Goal: Contribute content: Add original content to the website for others to see

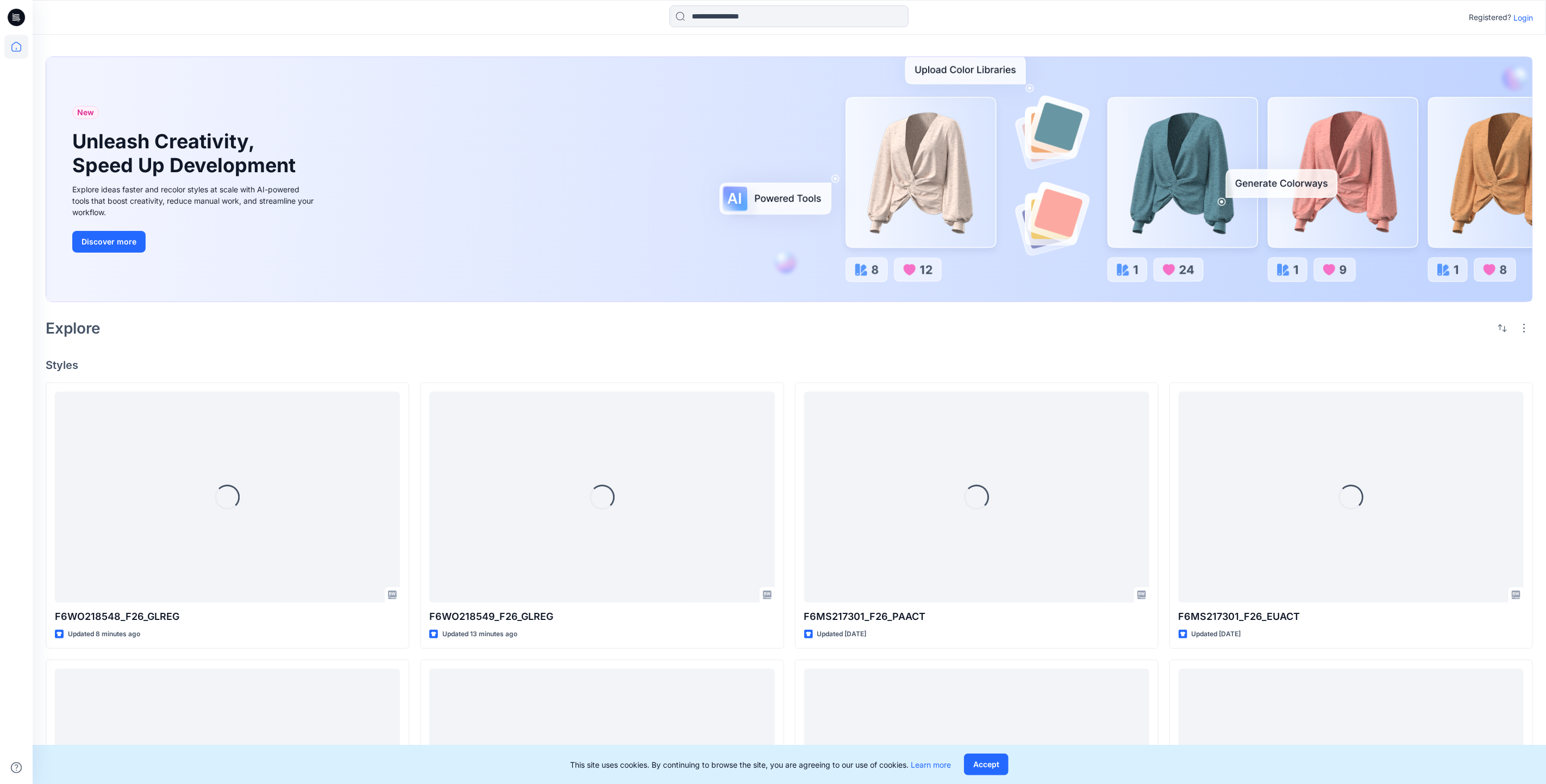
drag, startPoint x: 1523, startPoint y: 18, endPoint x: 1484, endPoint y: 70, distance: 65.0
click at [1523, 17] on p "Login" at bounding box center [1523, 18] width 20 height 11
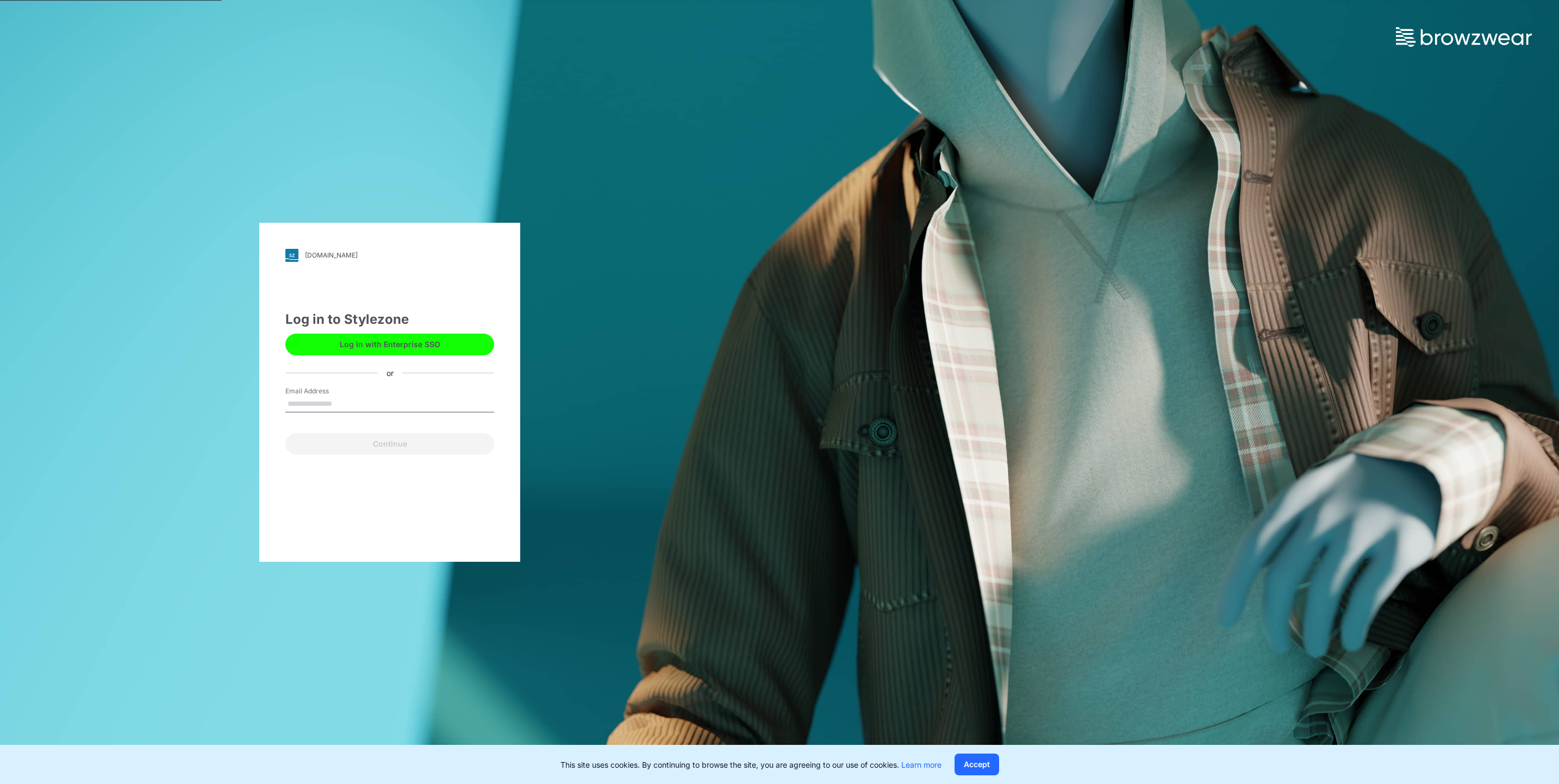
click at [356, 397] on input "Email Address" at bounding box center [389, 405] width 209 height 16
type input "**********"
click at [369, 444] on button "Continue" at bounding box center [389, 444] width 209 height 22
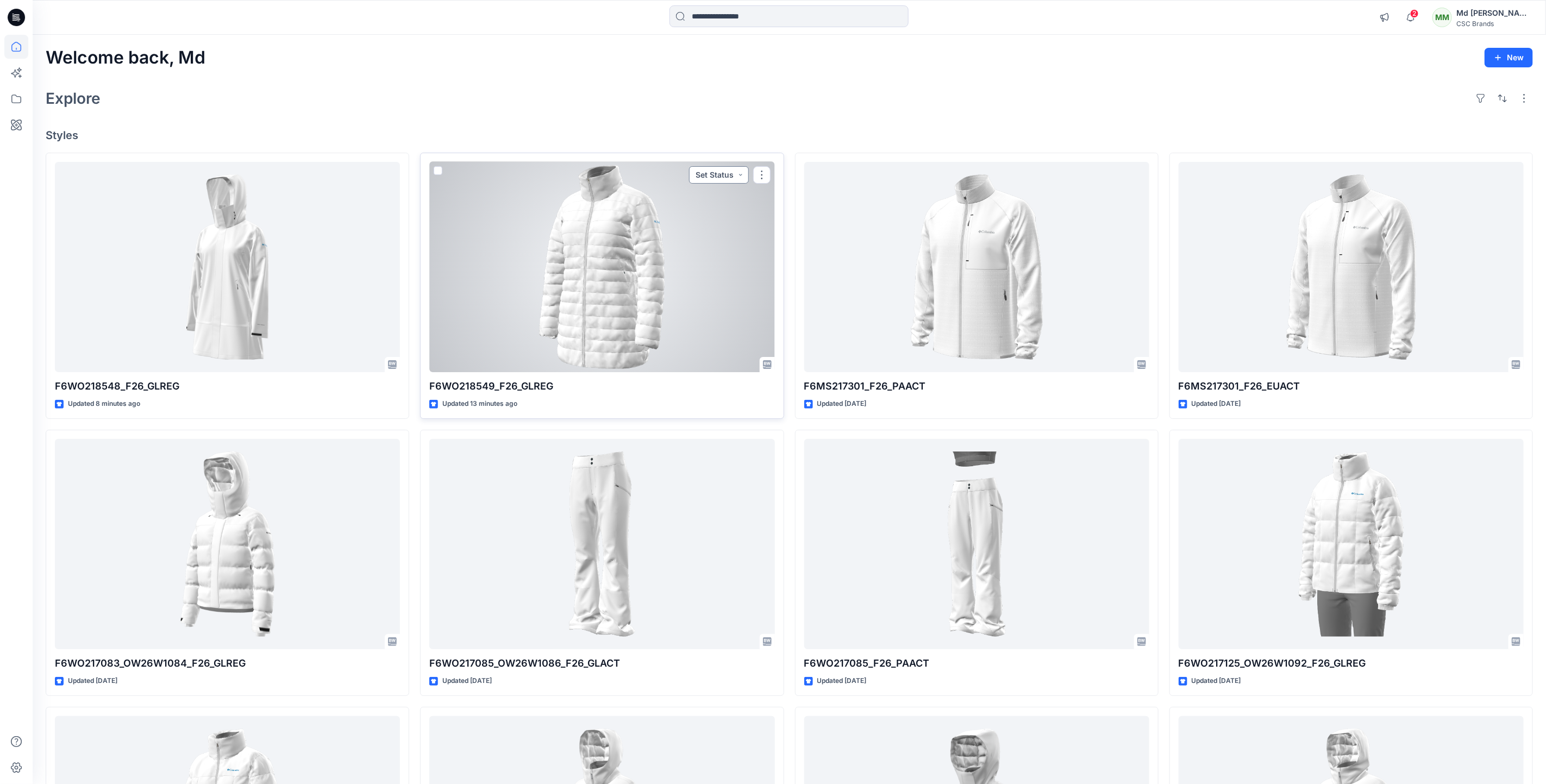
click at [724, 178] on button "Set Status" at bounding box center [719, 174] width 60 height 17
click at [700, 224] on p "Virtual Proto 1" at bounding box center [698, 225] width 49 height 14
click at [653, 248] on div at bounding box center [601, 267] width 345 height 211
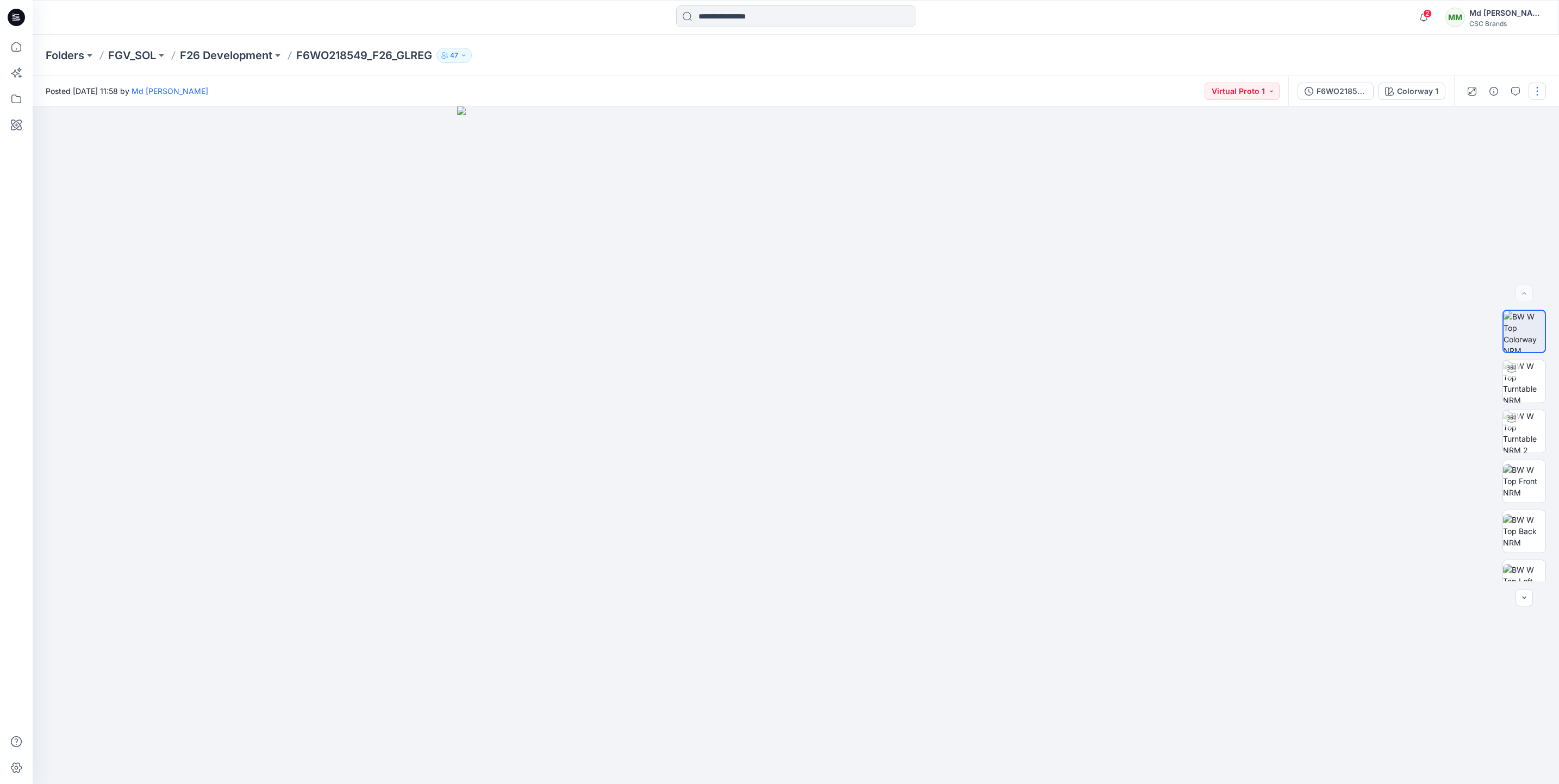
click at [1538, 88] on button "button" at bounding box center [1536, 91] width 17 height 17
click at [1471, 146] on p "Edit" at bounding box center [1467, 147] width 14 height 11
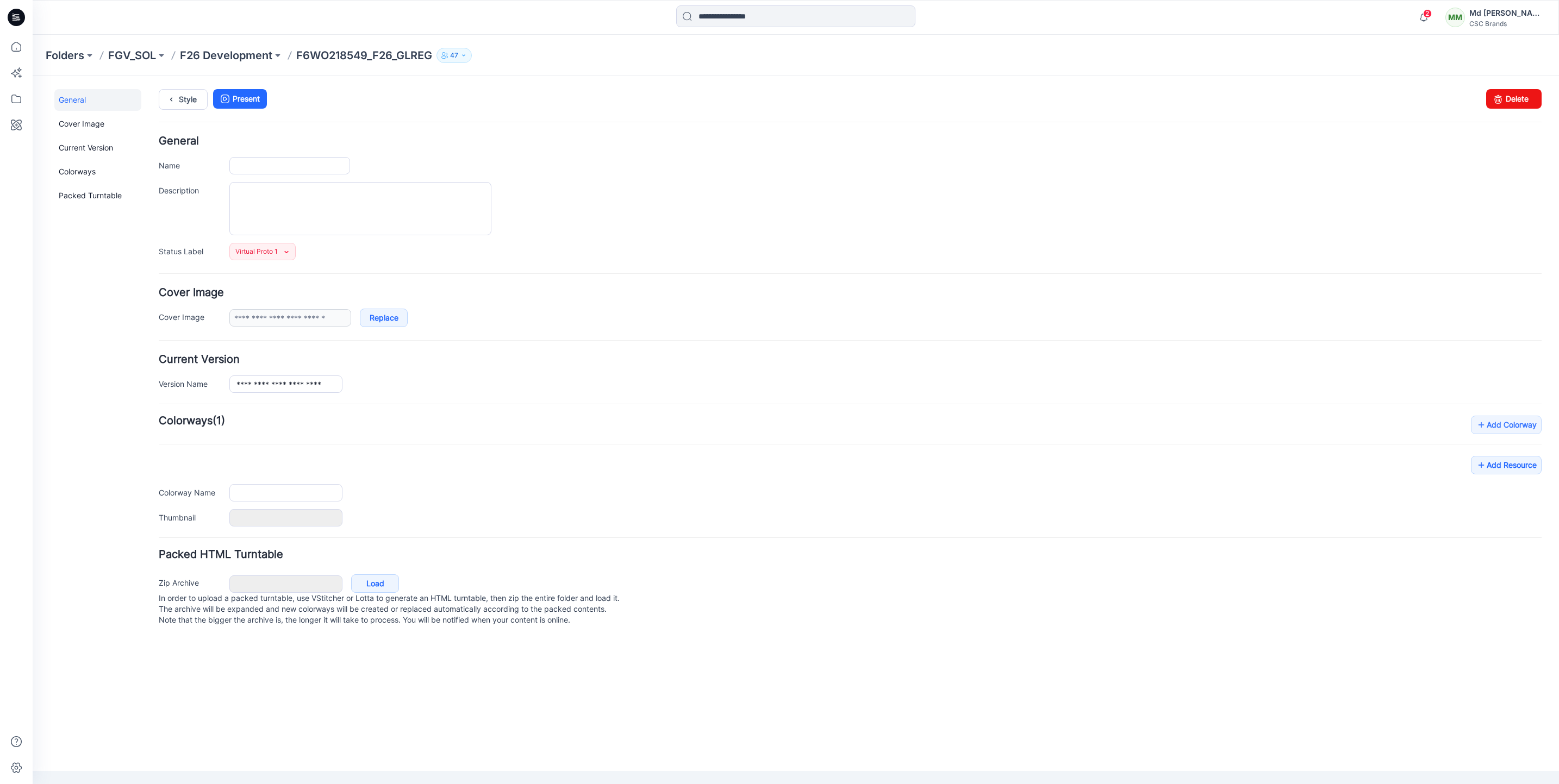
type input "**********"
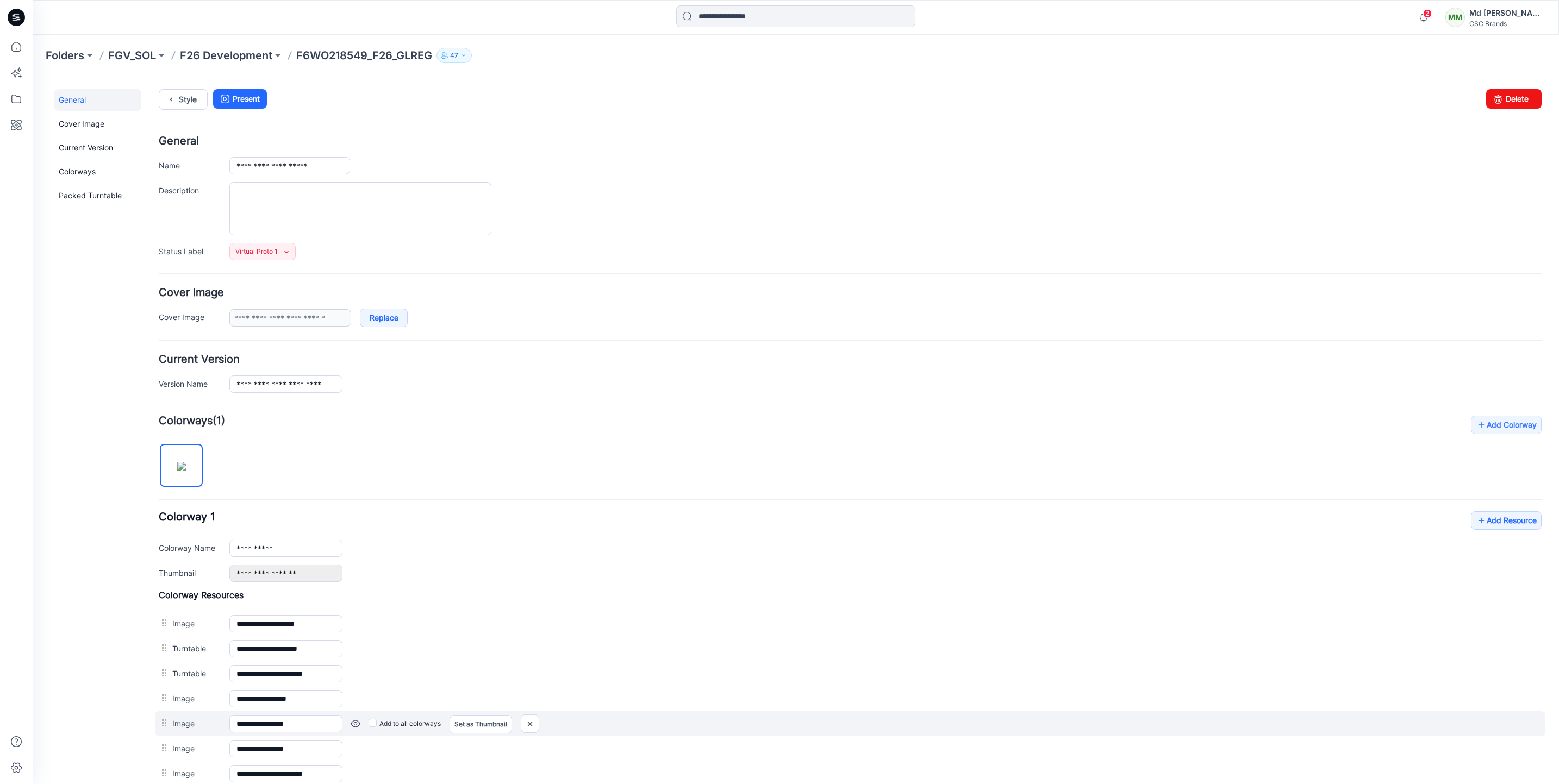
scroll to position [162, 0]
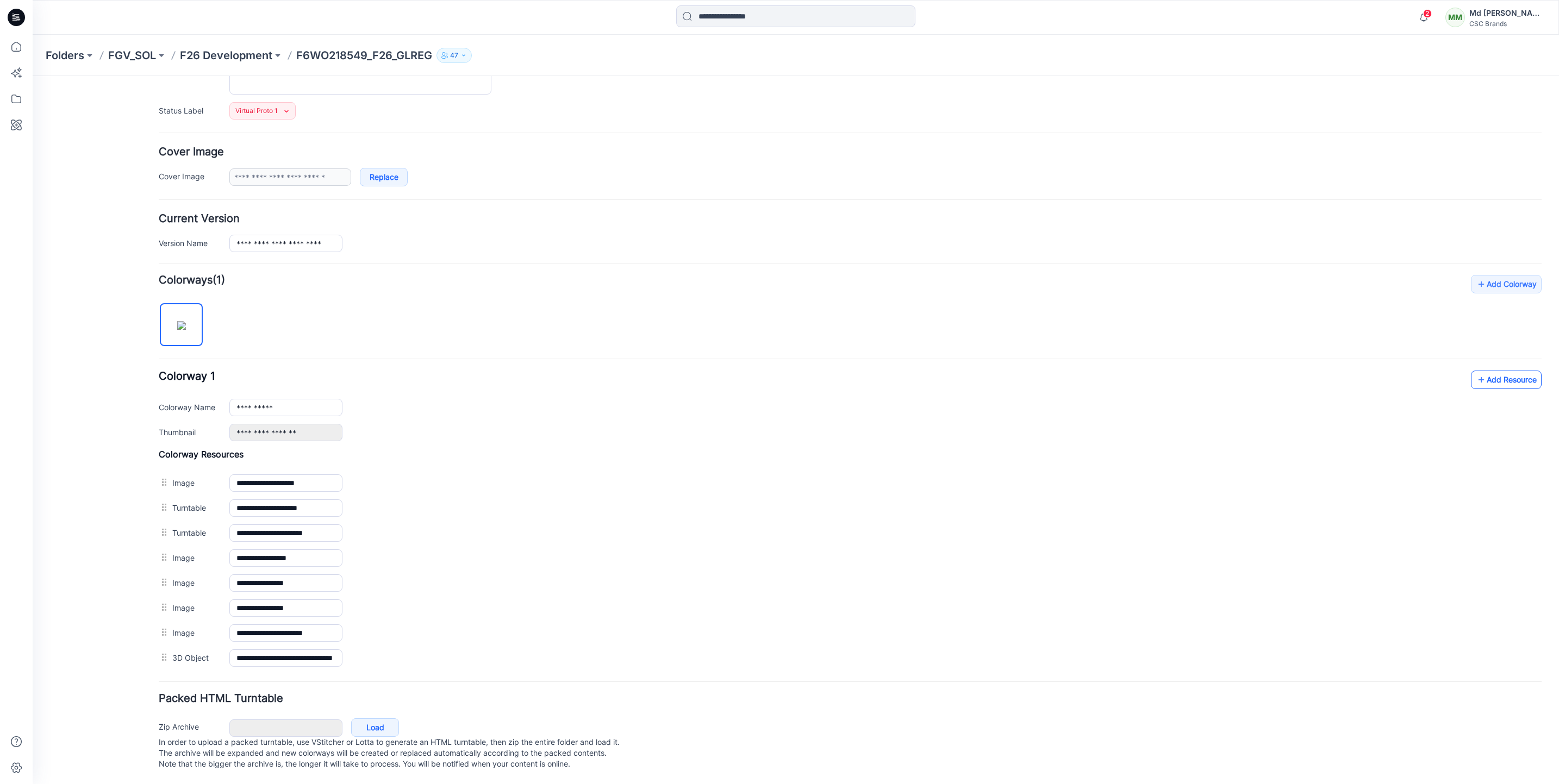
click at [1475, 371] on icon at bounding box center [1480, 379] width 11 height 17
